Goal: Navigation & Orientation: Find specific page/section

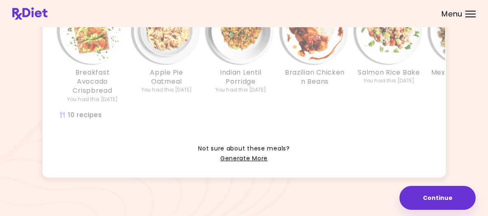
scroll to position [301, 0]
click at [252, 154] on link "Generate More" at bounding box center [244, 159] width 47 height 10
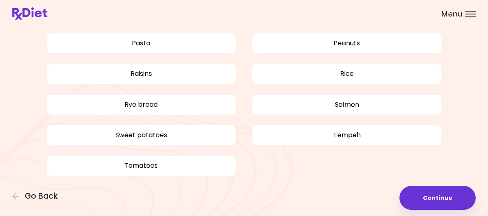
scroll to position [620, 0]
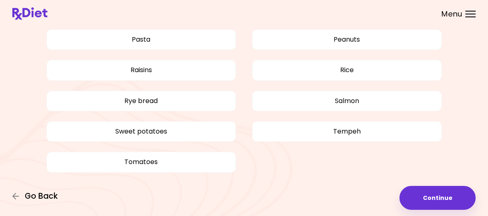
click at [20, 193] on icon "button" at bounding box center [15, 196] width 7 height 7
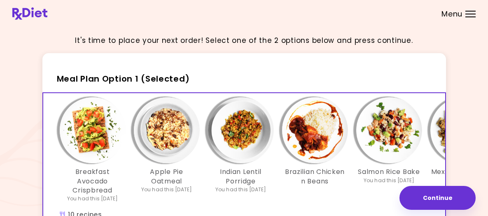
click at [466, 17] on div "Menu" at bounding box center [471, 14] width 10 height 7
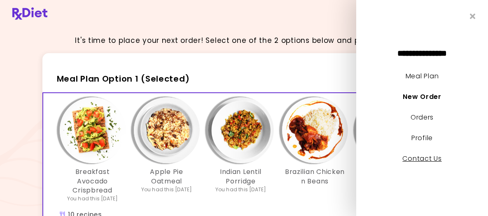
click at [421, 159] on link "Contact Us" at bounding box center [422, 158] width 39 height 9
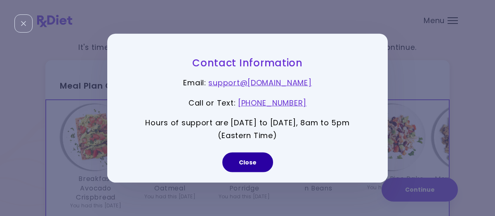
click at [244, 162] on button "Close" at bounding box center [247, 162] width 51 height 20
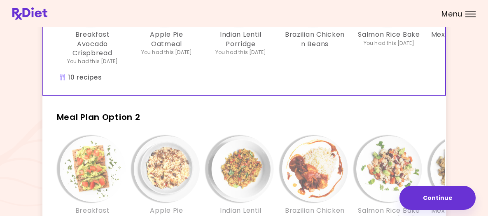
scroll to position [136, 0]
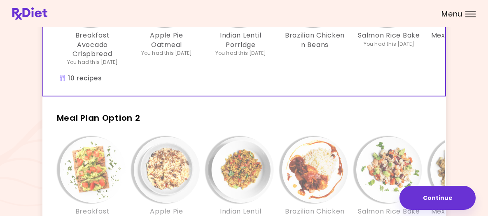
click at [466, 14] on div at bounding box center [471, 14] width 10 height 1
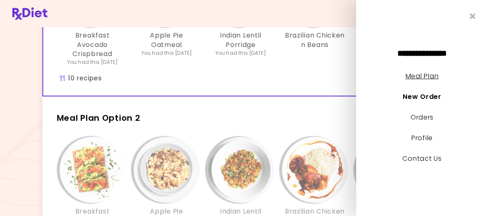
click at [433, 77] on link "Meal Plan" at bounding box center [422, 75] width 33 height 9
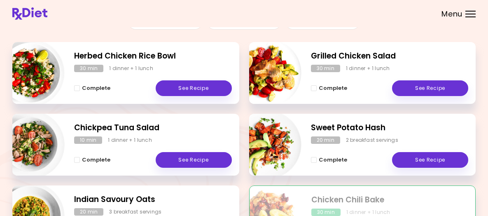
scroll to position [82, 0]
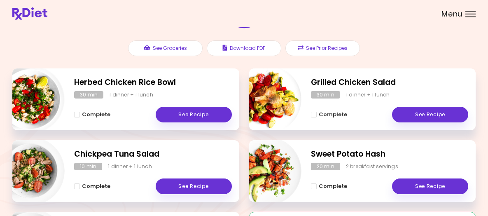
click at [466, 14] on div at bounding box center [471, 14] width 10 height 1
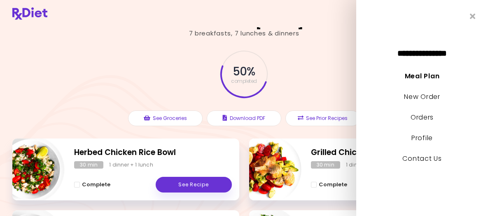
scroll to position [0, 0]
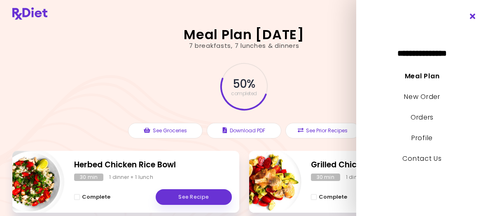
click at [470, 15] on icon "Close" at bounding box center [474, 17] width 8 height 6
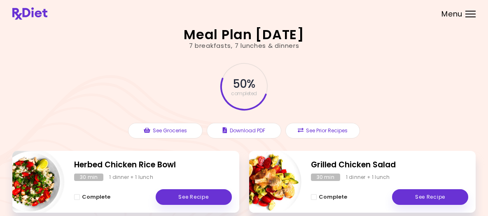
click at [466, 17] on div "Menu" at bounding box center [471, 14] width 10 height 7
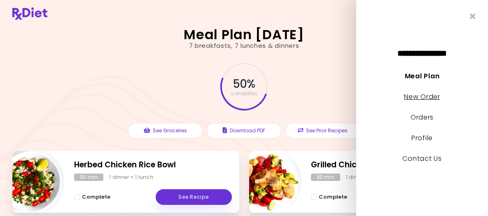
click at [418, 97] on link "New Order" at bounding box center [422, 96] width 36 height 9
